Goal: Complete application form

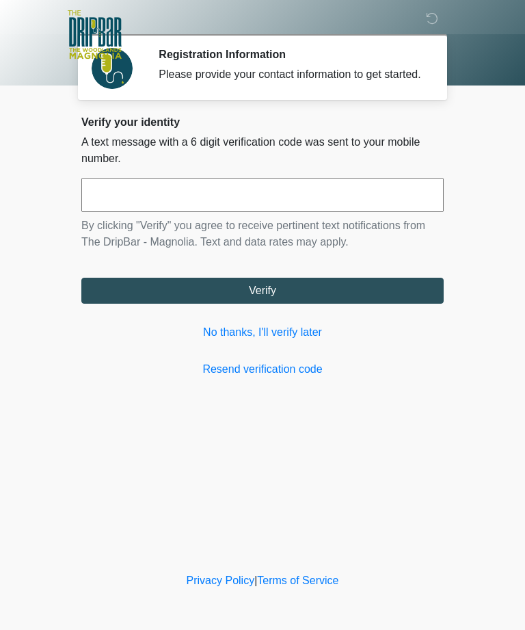
click at [133, 212] on input "text" at bounding box center [262, 195] width 362 height 34
type input "******"
click at [261, 302] on button "Verify" at bounding box center [262, 291] width 362 height 26
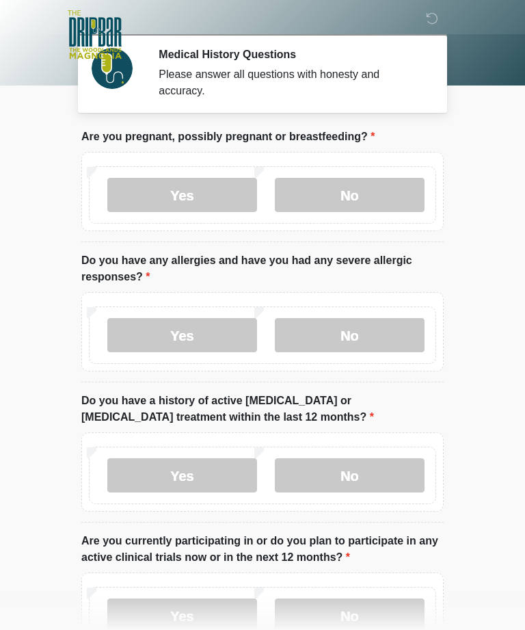
click at [355, 197] on label "No" at bounding box center [350, 195] width 150 height 34
click at [340, 346] on label "No" at bounding box center [350, 335] width 150 height 34
click at [338, 473] on label "No" at bounding box center [350, 475] width 150 height 34
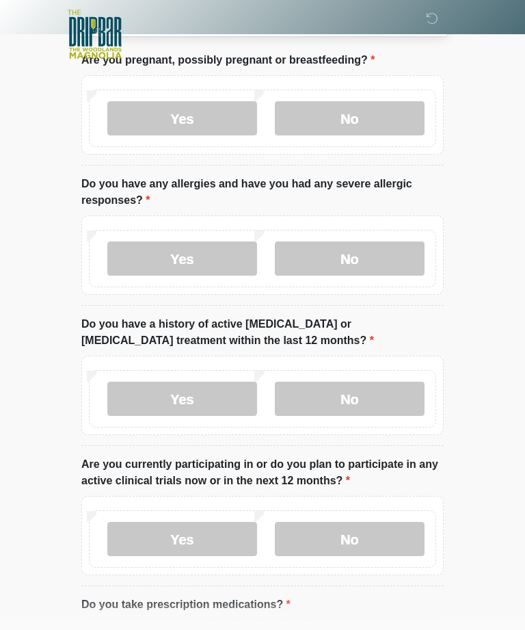
scroll to position [127, 0]
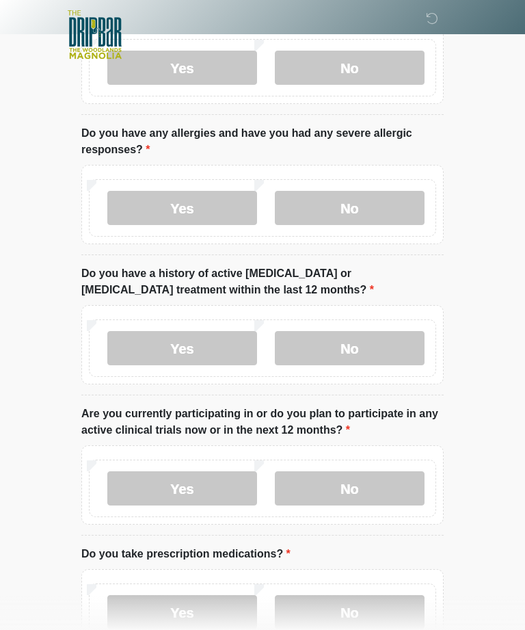
click at [353, 481] on label "No" at bounding box center [350, 488] width 150 height 34
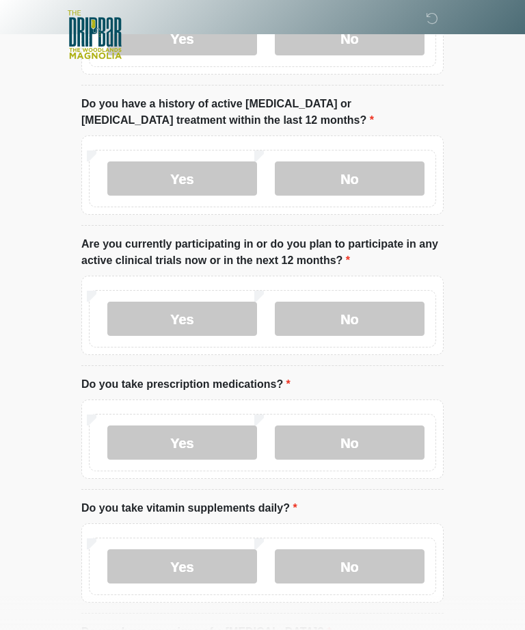
scroll to position [298, 0]
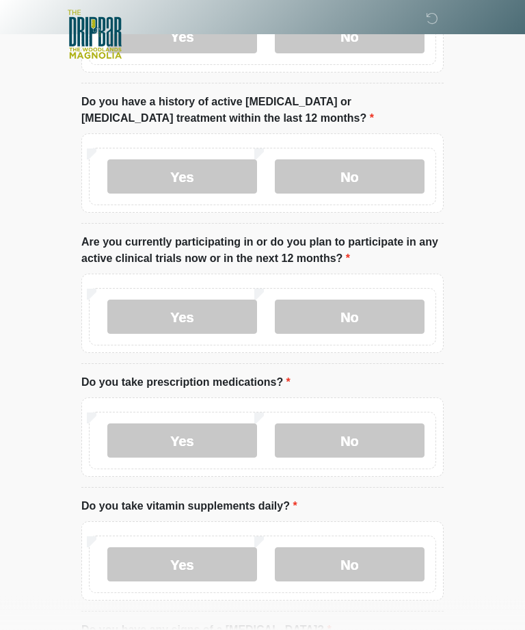
click at [349, 442] on label "No" at bounding box center [350, 441] width 150 height 34
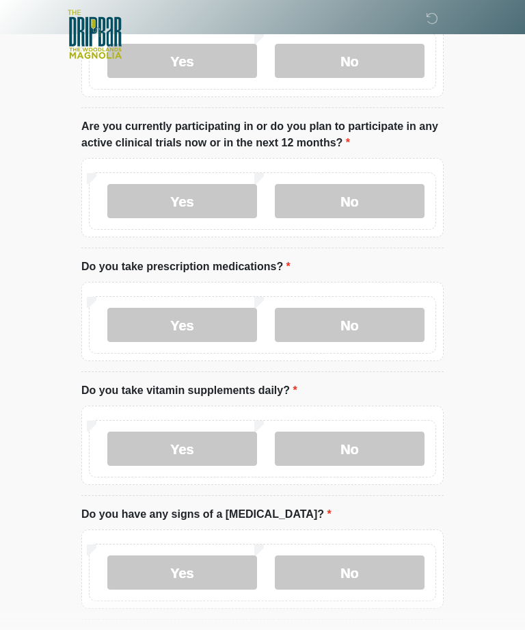
scroll to position [418, 0]
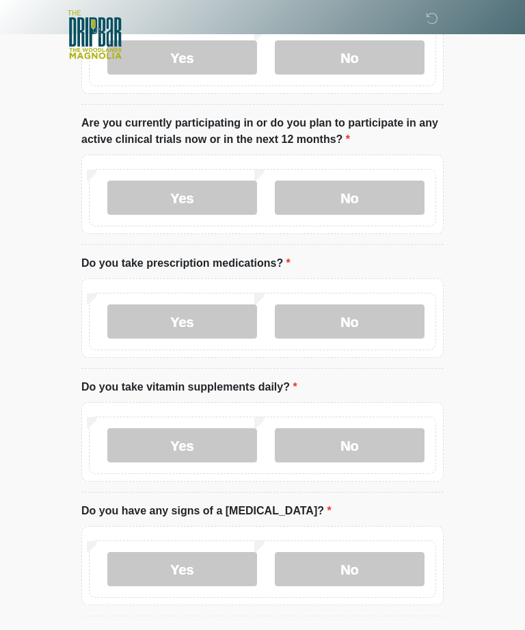
click at [170, 444] on label "Yes" at bounding box center [182, 445] width 150 height 34
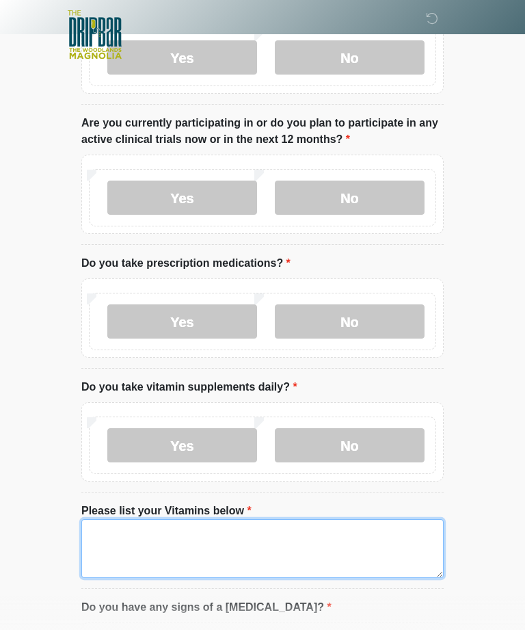
click at [109, 546] on textarea "Please list your Vitamins below" at bounding box center [262, 548] width 362 height 59
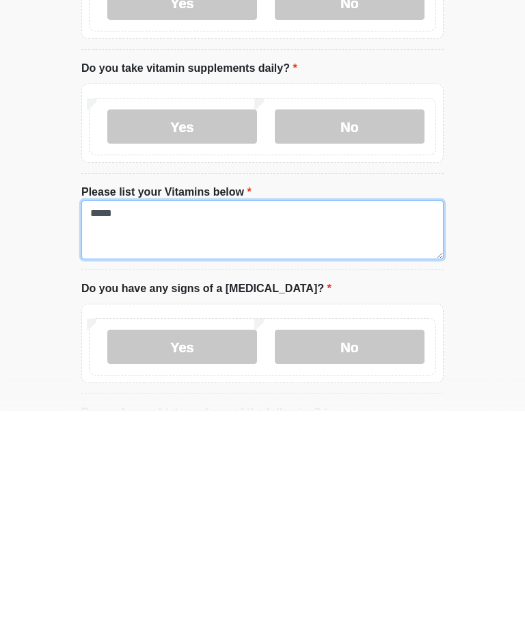
type textarea "*****"
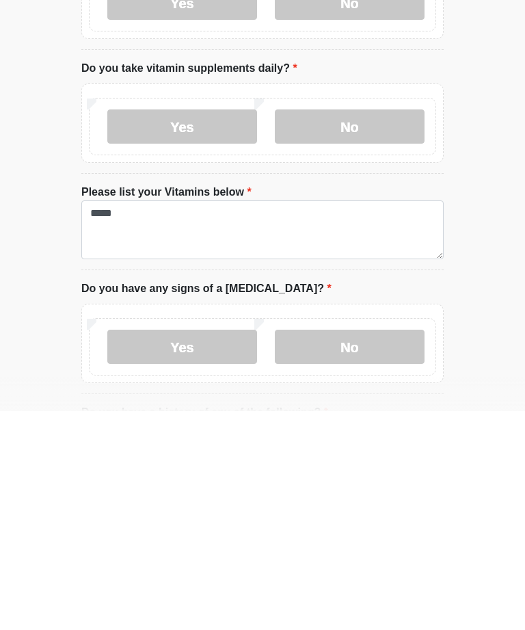
click at [353, 548] on label "No" at bounding box center [350, 565] width 150 height 34
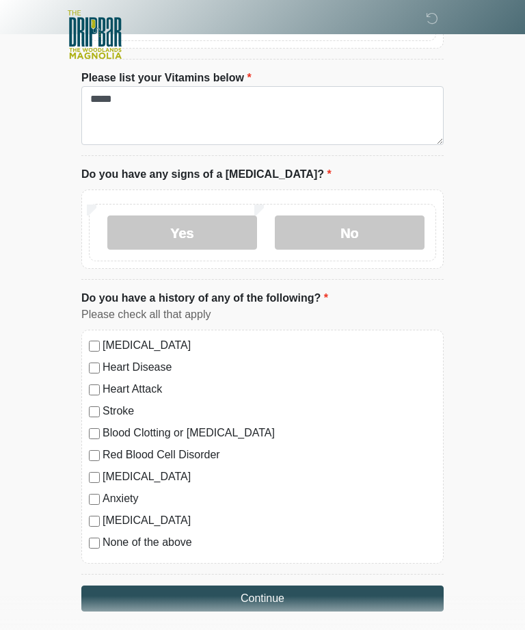
scroll to position [859, 0]
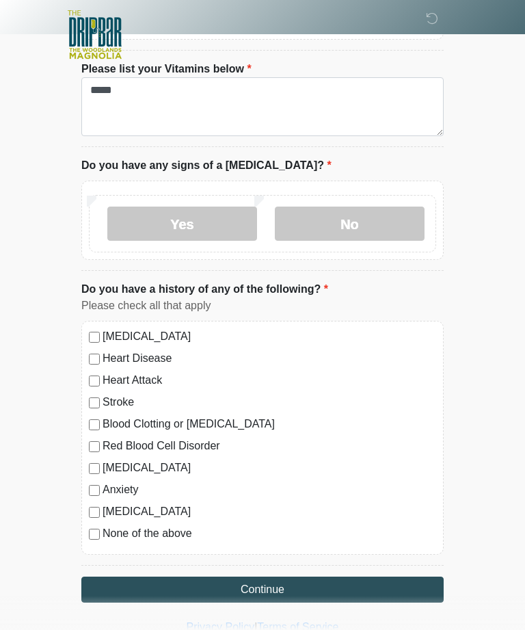
click at [85, 532] on div "[MEDICAL_DATA] Heart Disease Heart Attack Stroke Blood Clotting or [MEDICAL_DAT…" at bounding box center [262, 438] width 362 height 234
click at [266, 576] on button "Continue" at bounding box center [262, 589] width 362 height 26
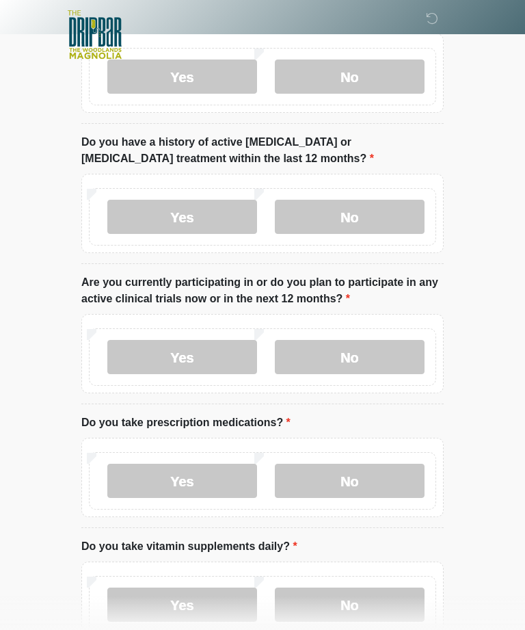
scroll to position [0, 0]
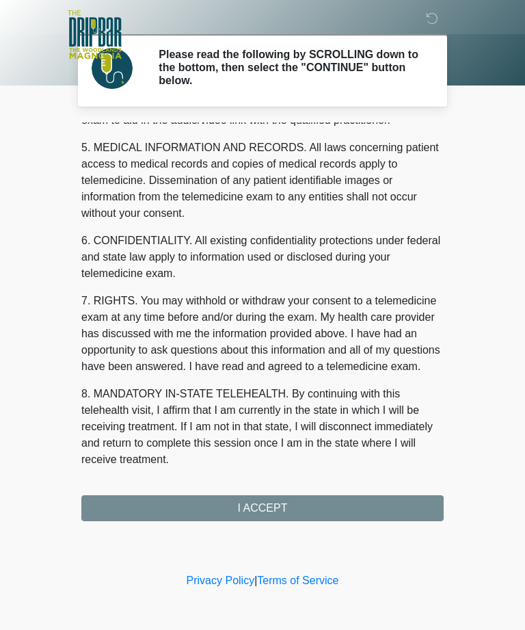
click at [257, 503] on button "I ACCEPT" at bounding box center [262, 508] width 362 height 26
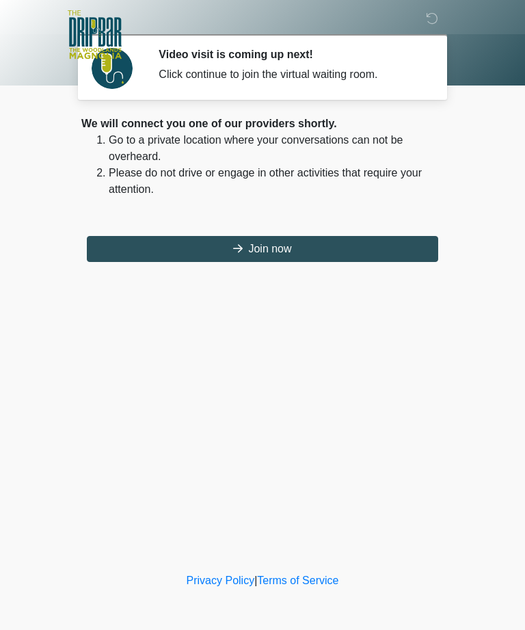
click at [269, 249] on button "Join now" at bounding box center [262, 249] width 351 height 26
